Goal: Transaction & Acquisition: Purchase product/service

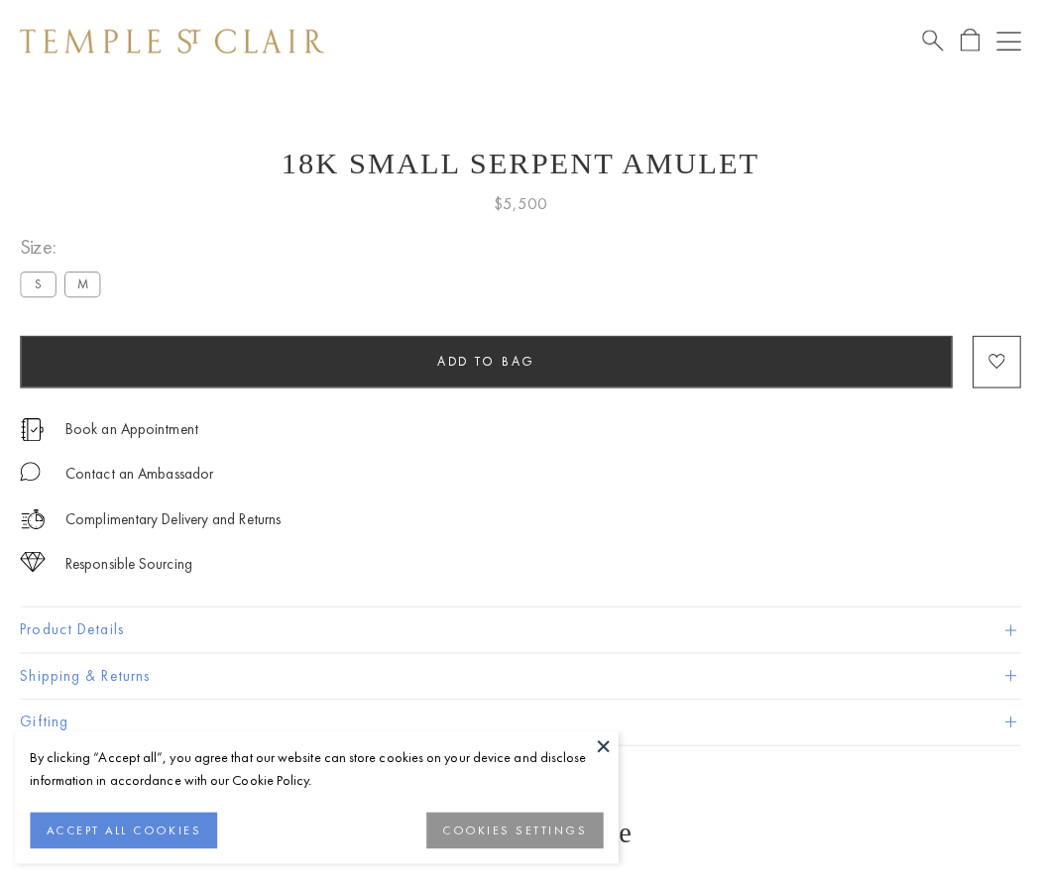
scroll to position [33, 0]
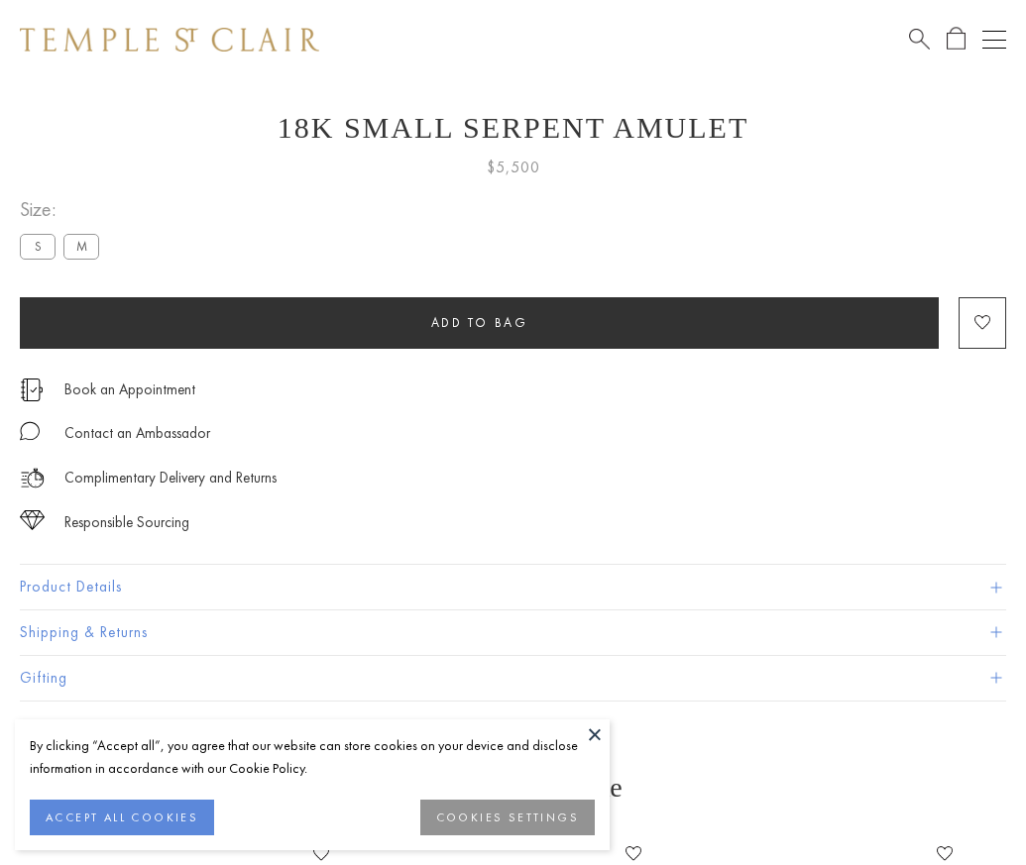
click at [479, 322] on span "Add to bag" at bounding box center [479, 322] width 97 height 17
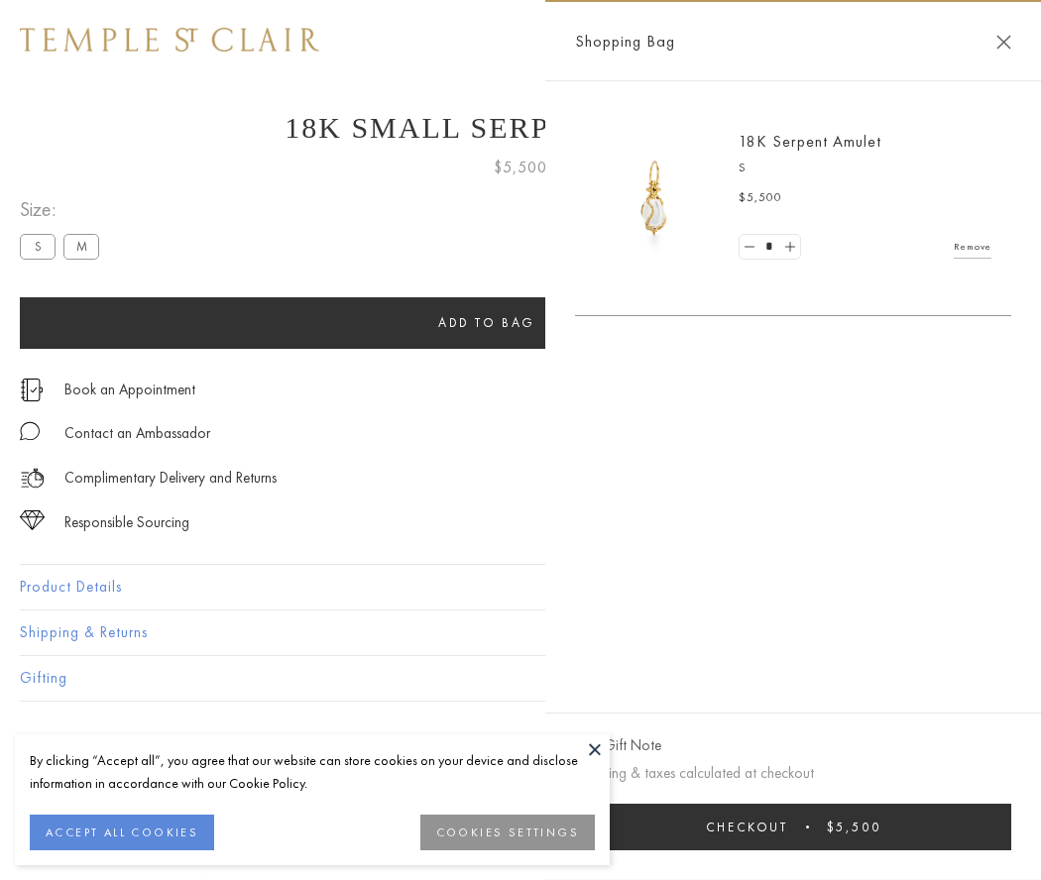
click at [788, 827] on span "Checkout" at bounding box center [747, 827] width 82 height 17
